Goal: Task Accomplishment & Management: Manage account settings

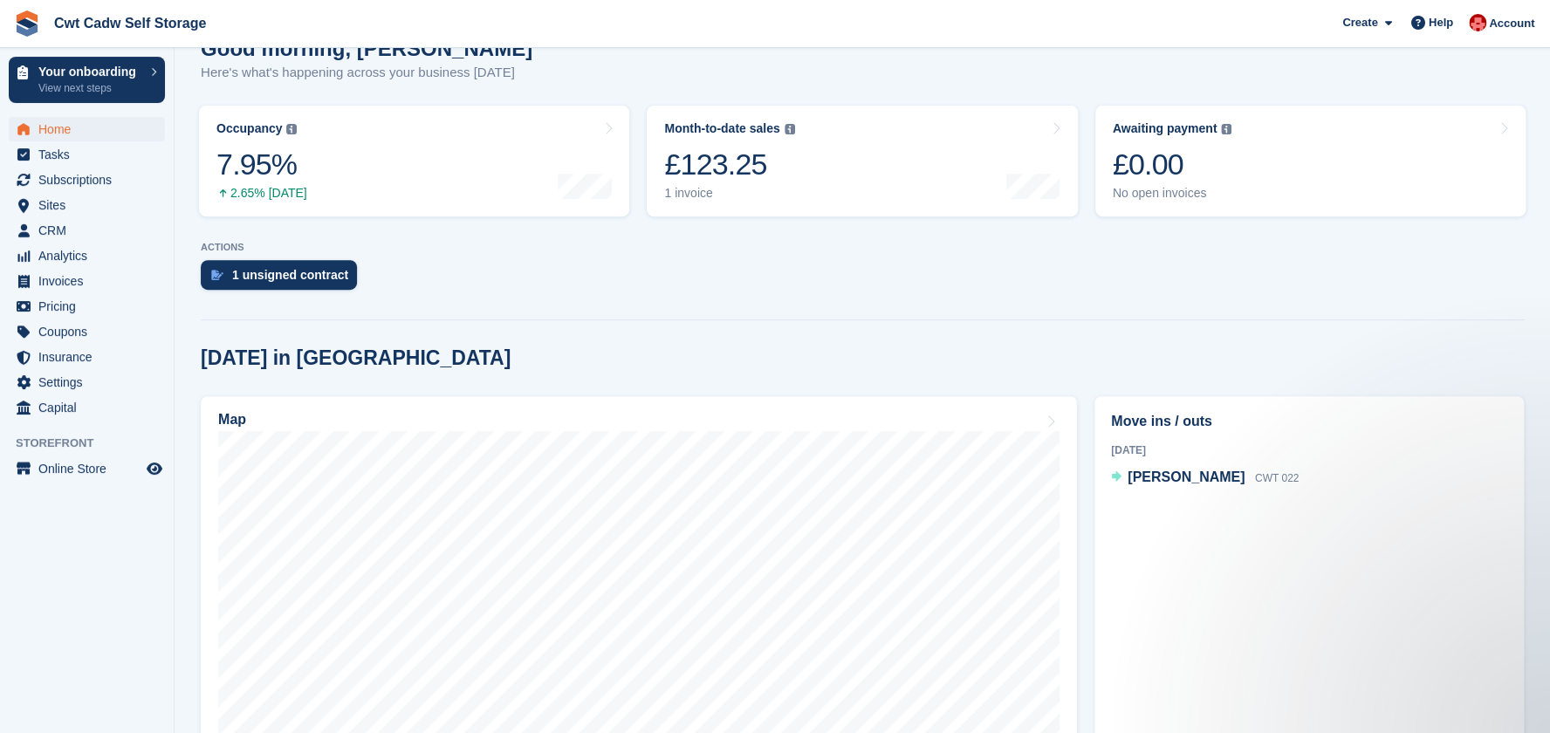
scroll to position [262, 0]
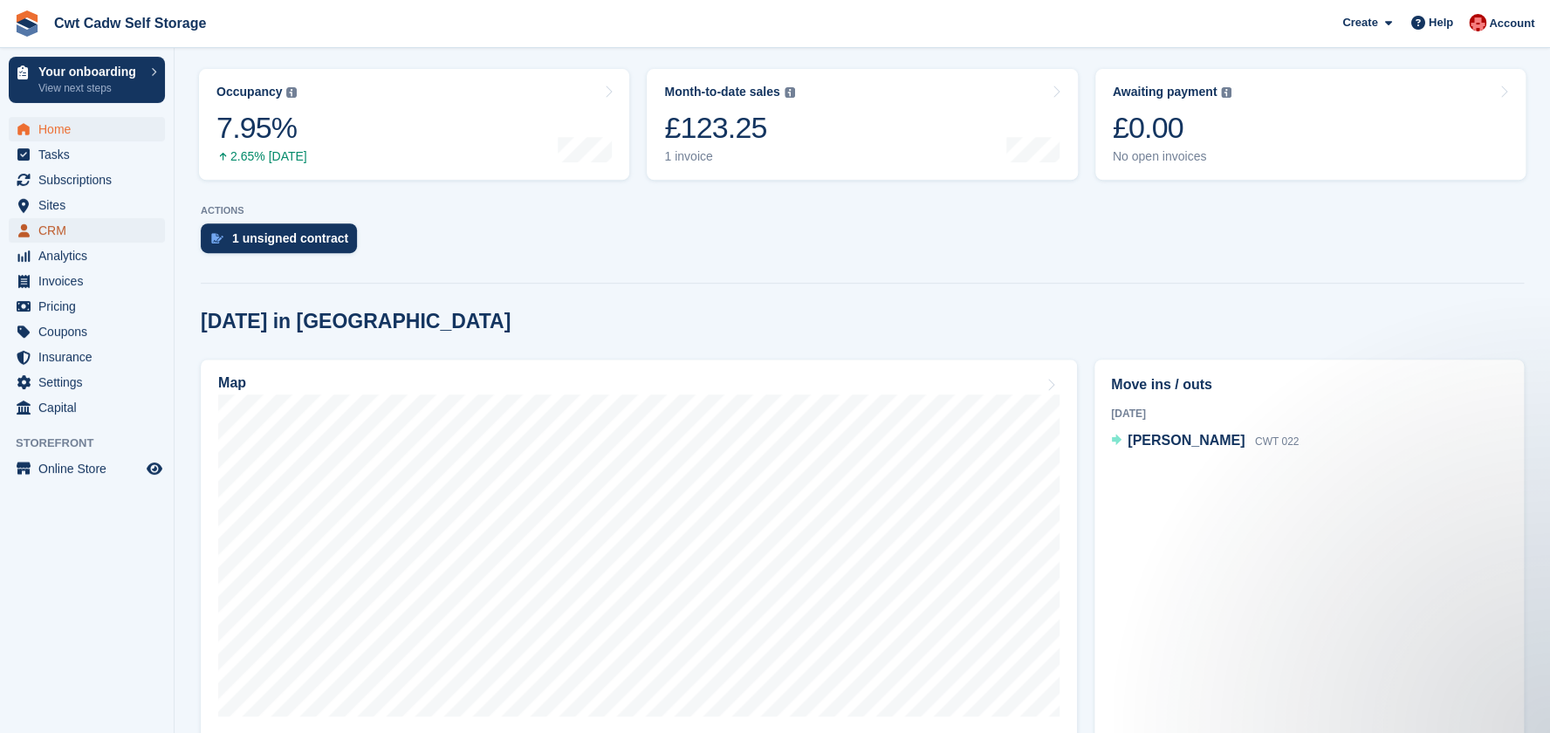
click at [69, 227] on span "CRM" at bounding box center [90, 230] width 105 height 24
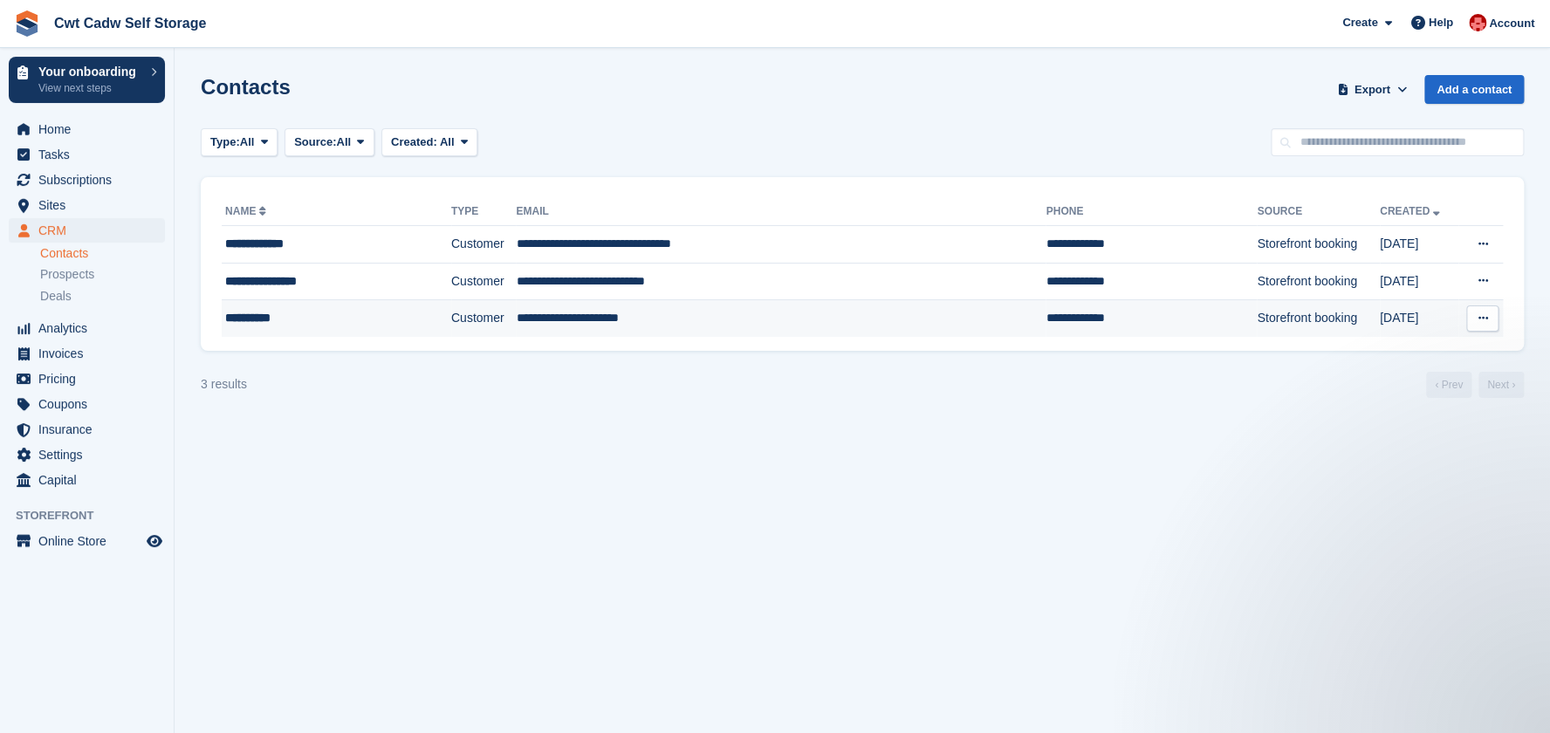
click at [481, 319] on td "Customer" at bounding box center [483, 318] width 65 height 37
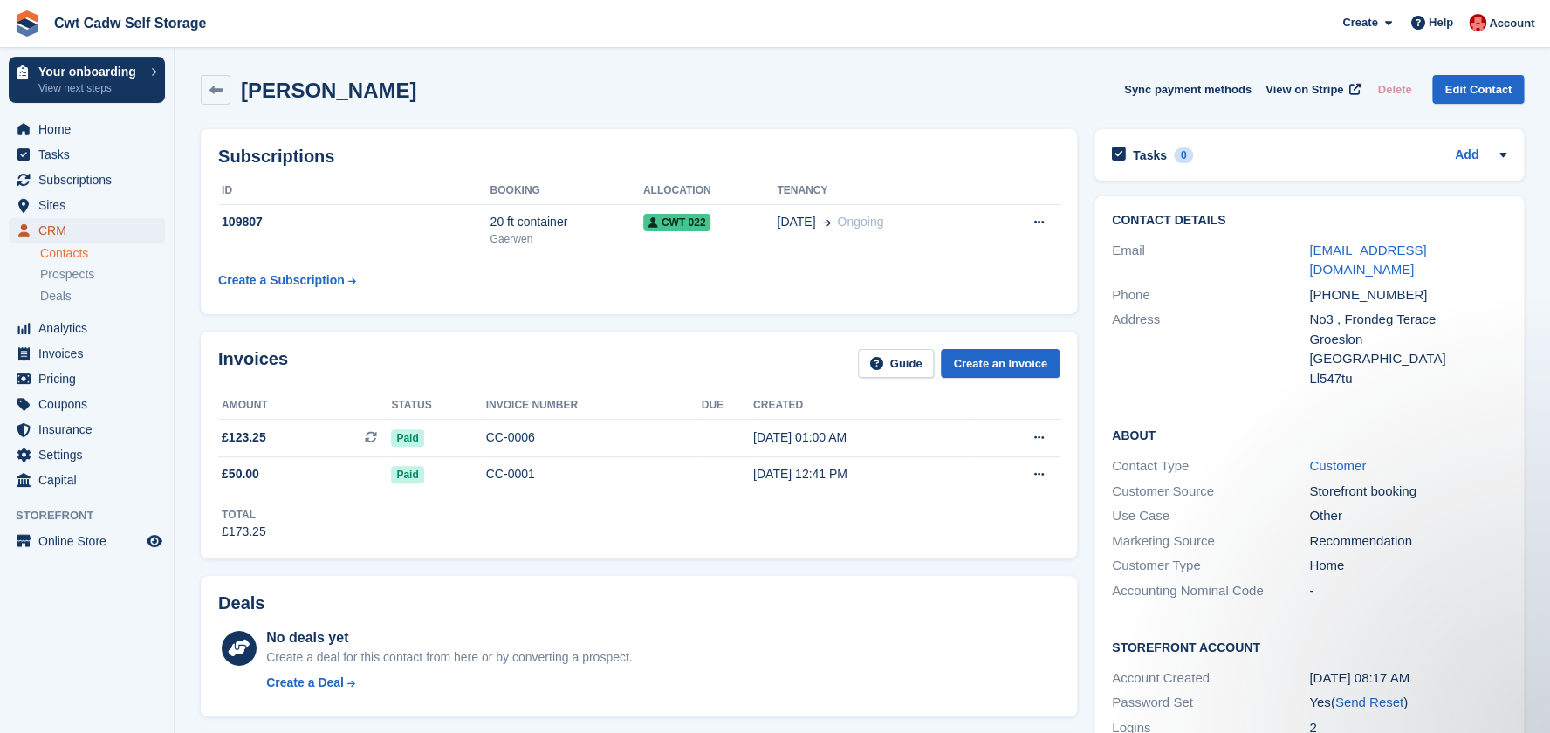
click at [61, 234] on span "CRM" at bounding box center [90, 230] width 105 height 24
